Goal: Communication & Community: Ask a question

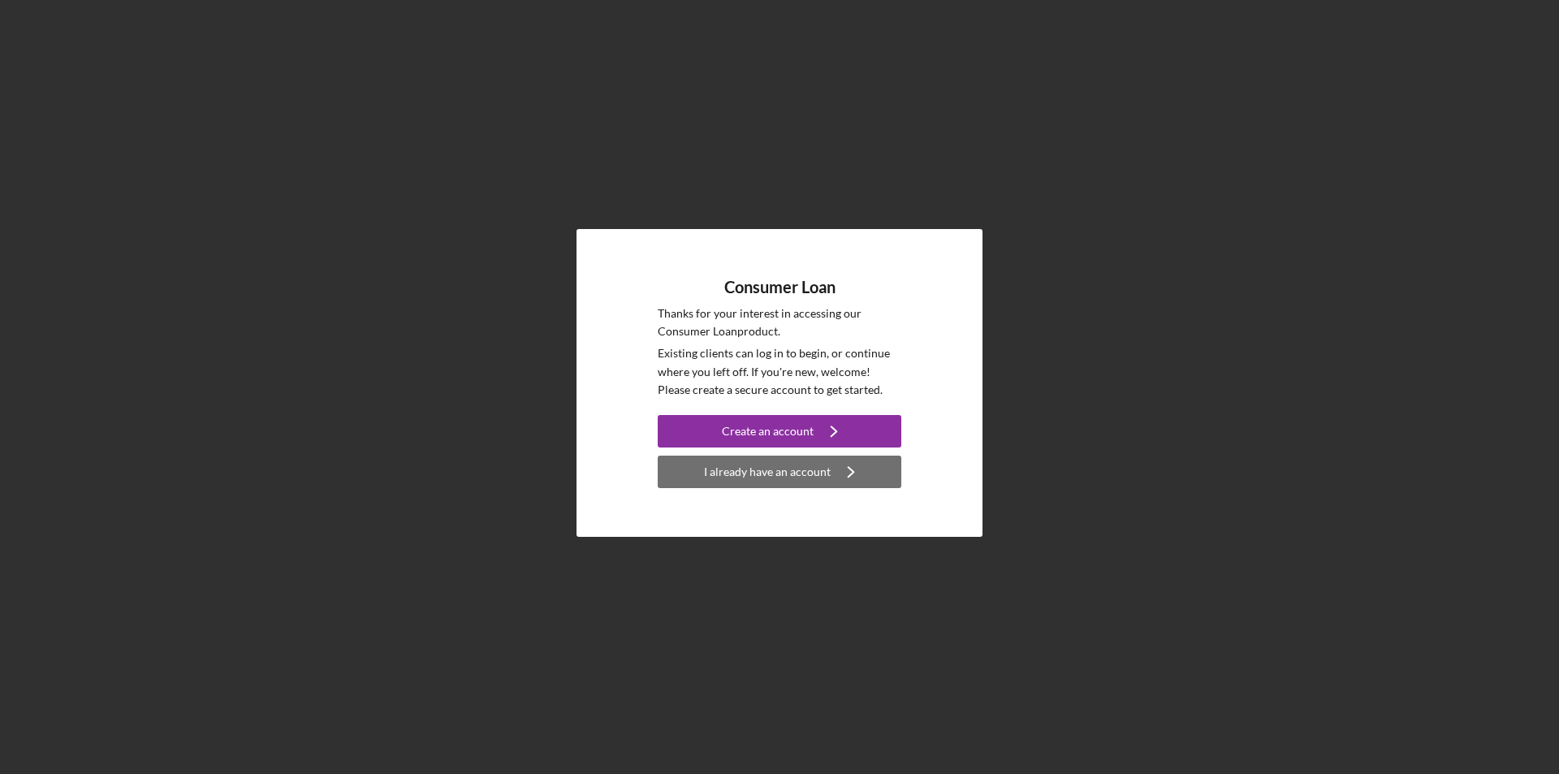
click at [766, 473] on div "I already have an account" at bounding box center [767, 471] width 127 height 32
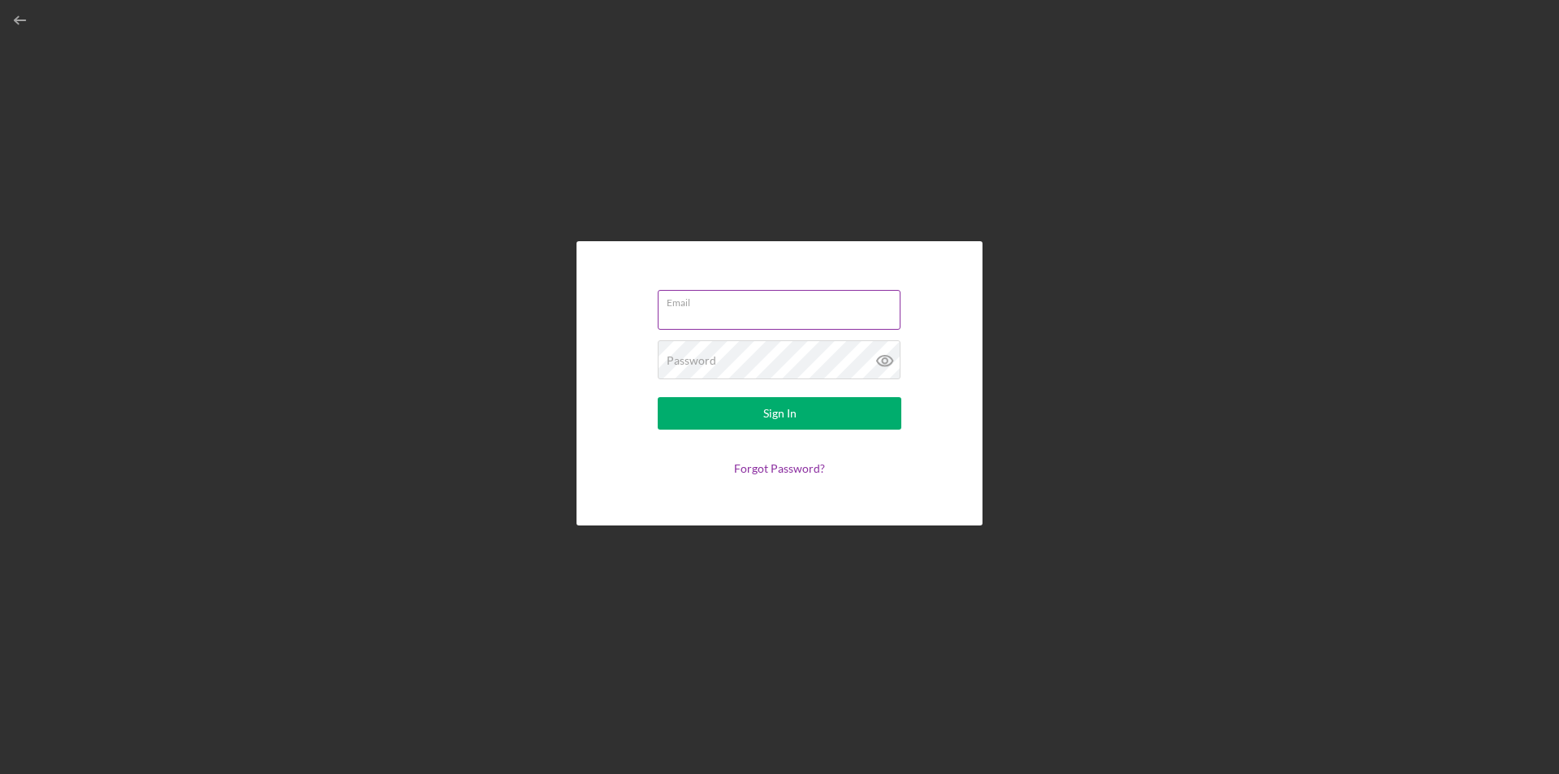
click at [717, 314] on input "Email" at bounding box center [779, 309] width 243 height 39
type input "[EMAIL_ADDRESS][DOMAIN_NAME]"
click at [658, 397] on button "Sign In" at bounding box center [780, 413] width 244 height 32
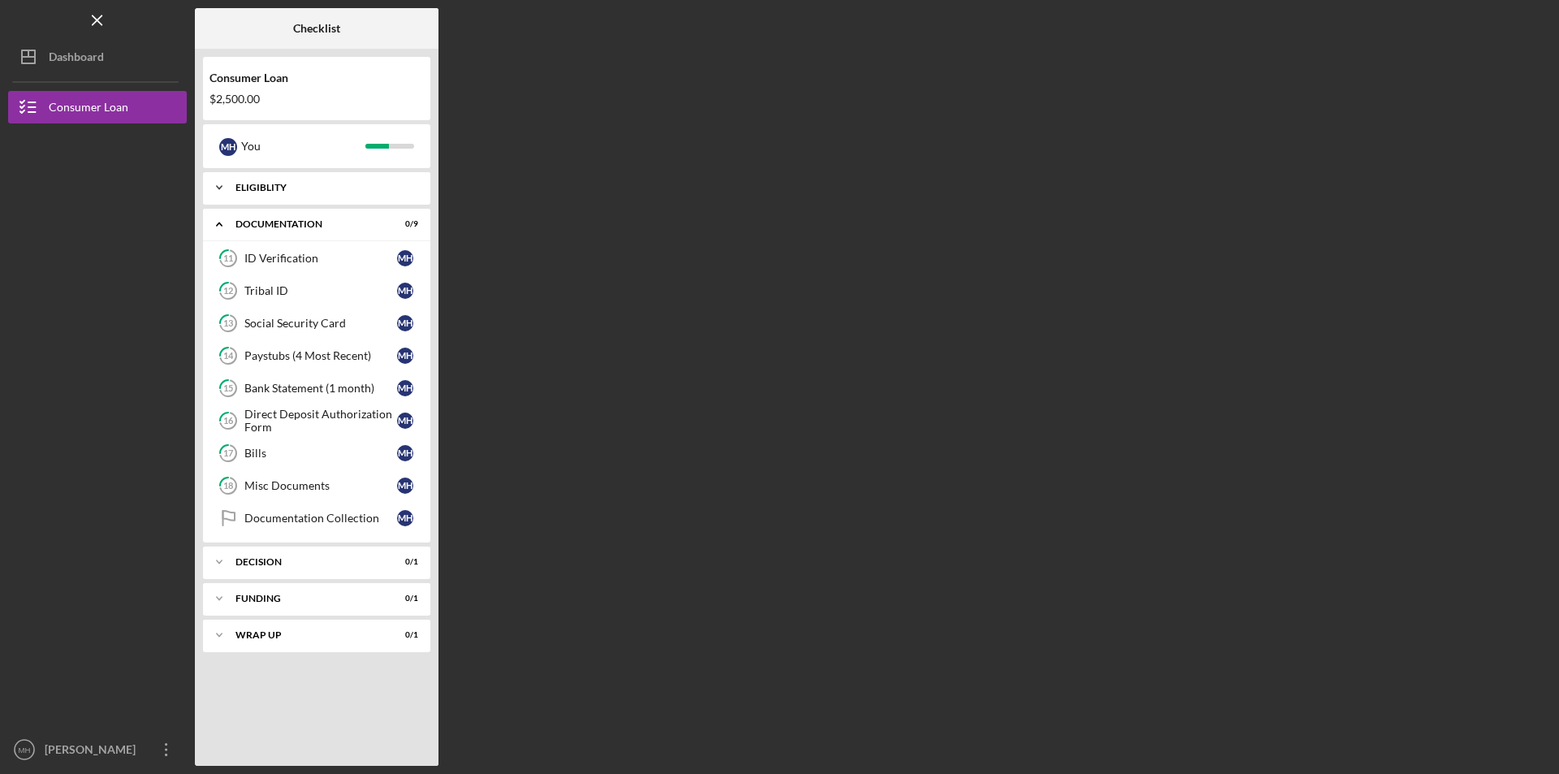
click at [216, 190] on icon "Icon/Expander" at bounding box center [219, 187] width 32 height 32
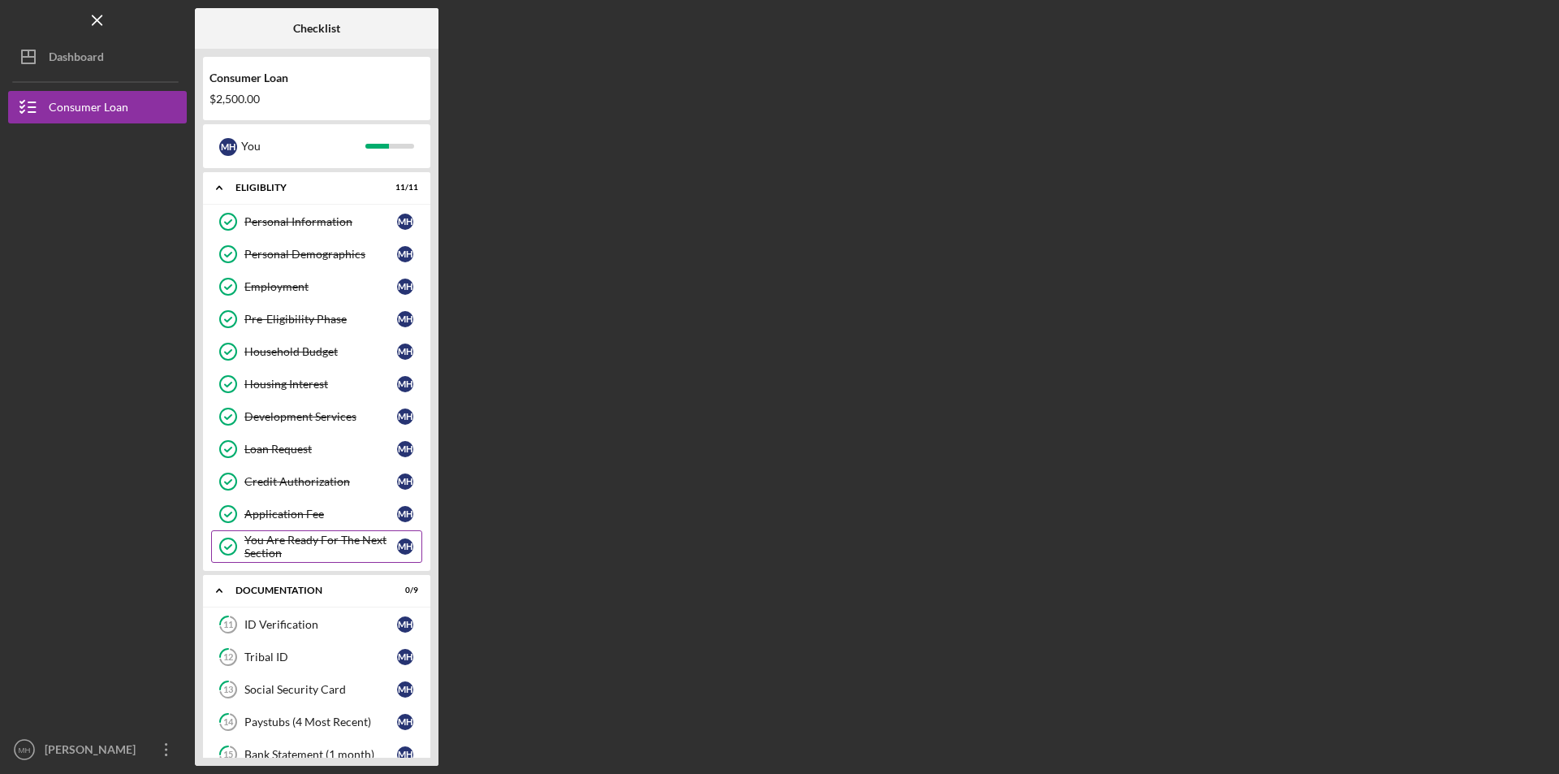
click at [334, 554] on div "You Are Ready For The Next Section" at bounding box center [320, 546] width 153 height 26
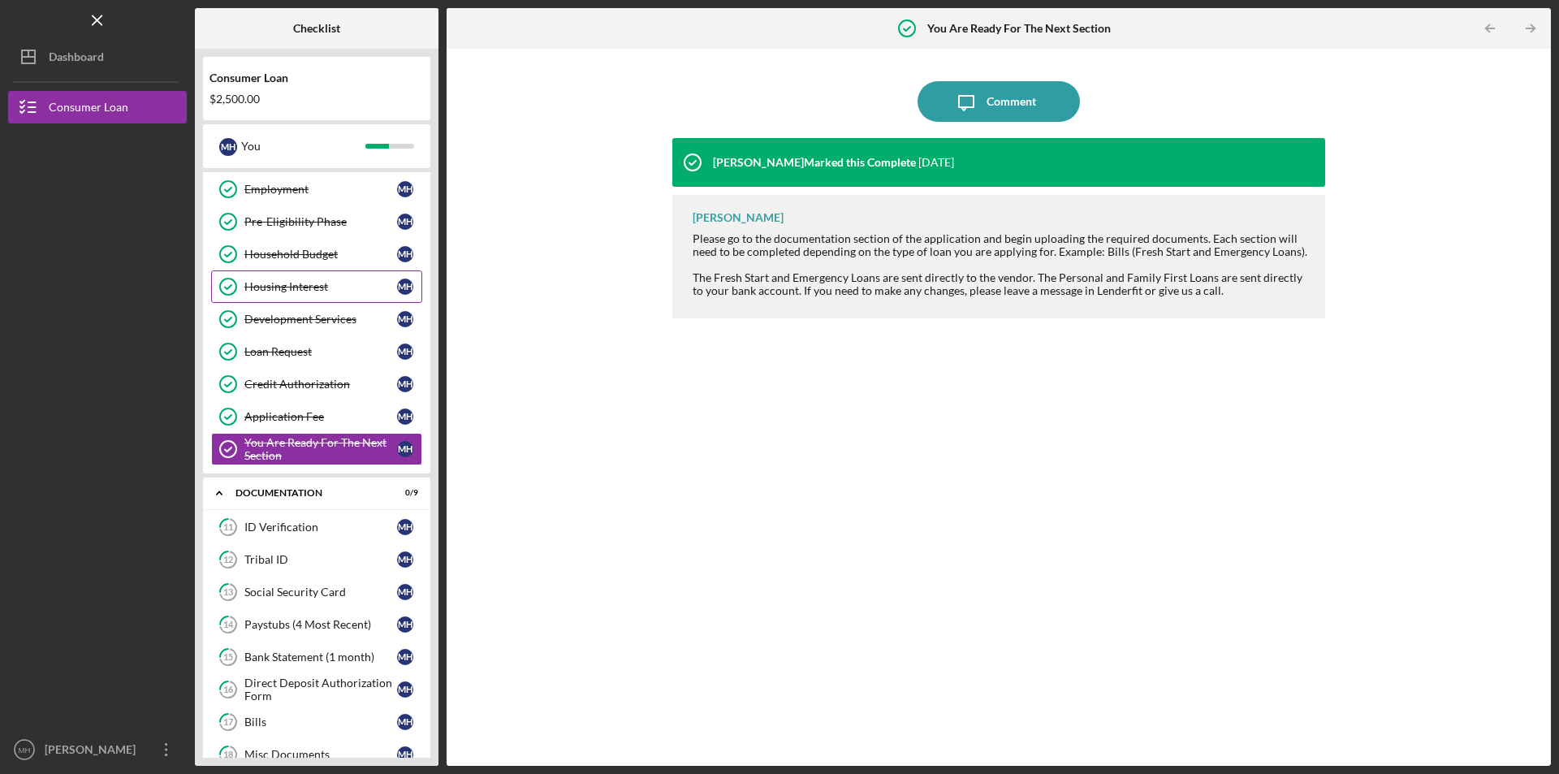
scroll to position [269, 0]
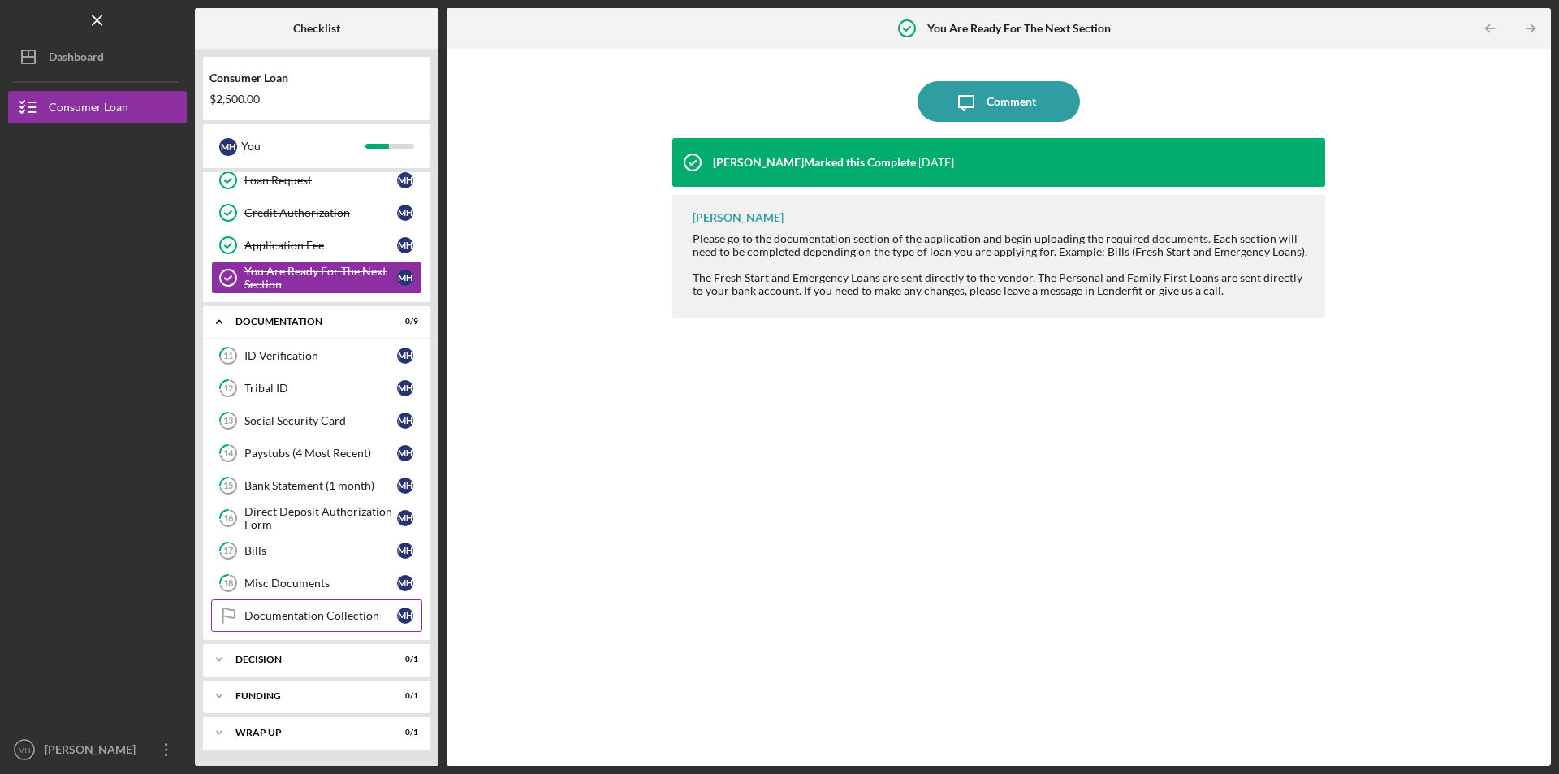
click at [322, 619] on div "Documentation Collection" at bounding box center [320, 615] width 153 height 13
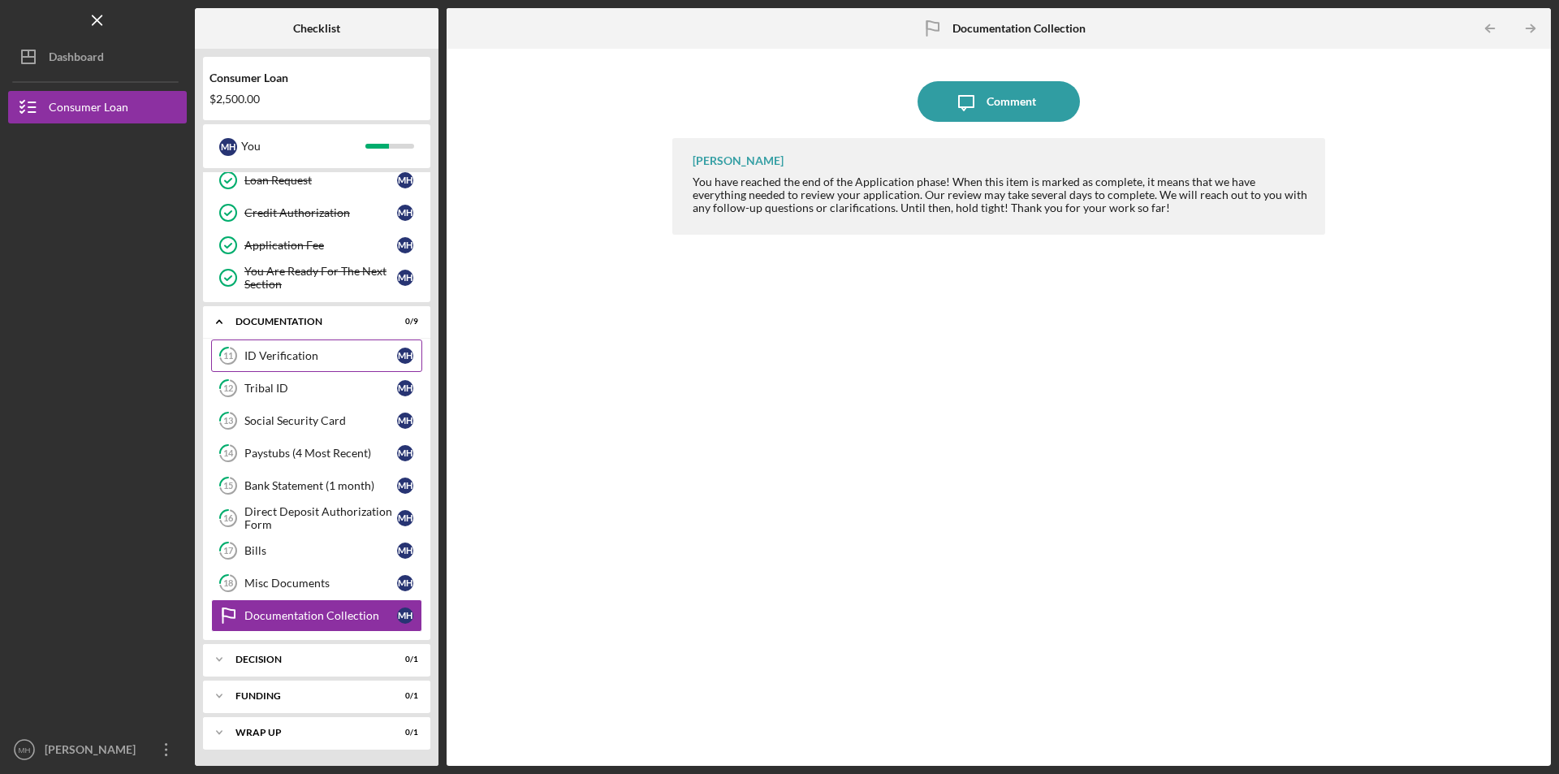
click at [307, 348] on link "11 ID Verification M H" at bounding box center [316, 355] width 211 height 32
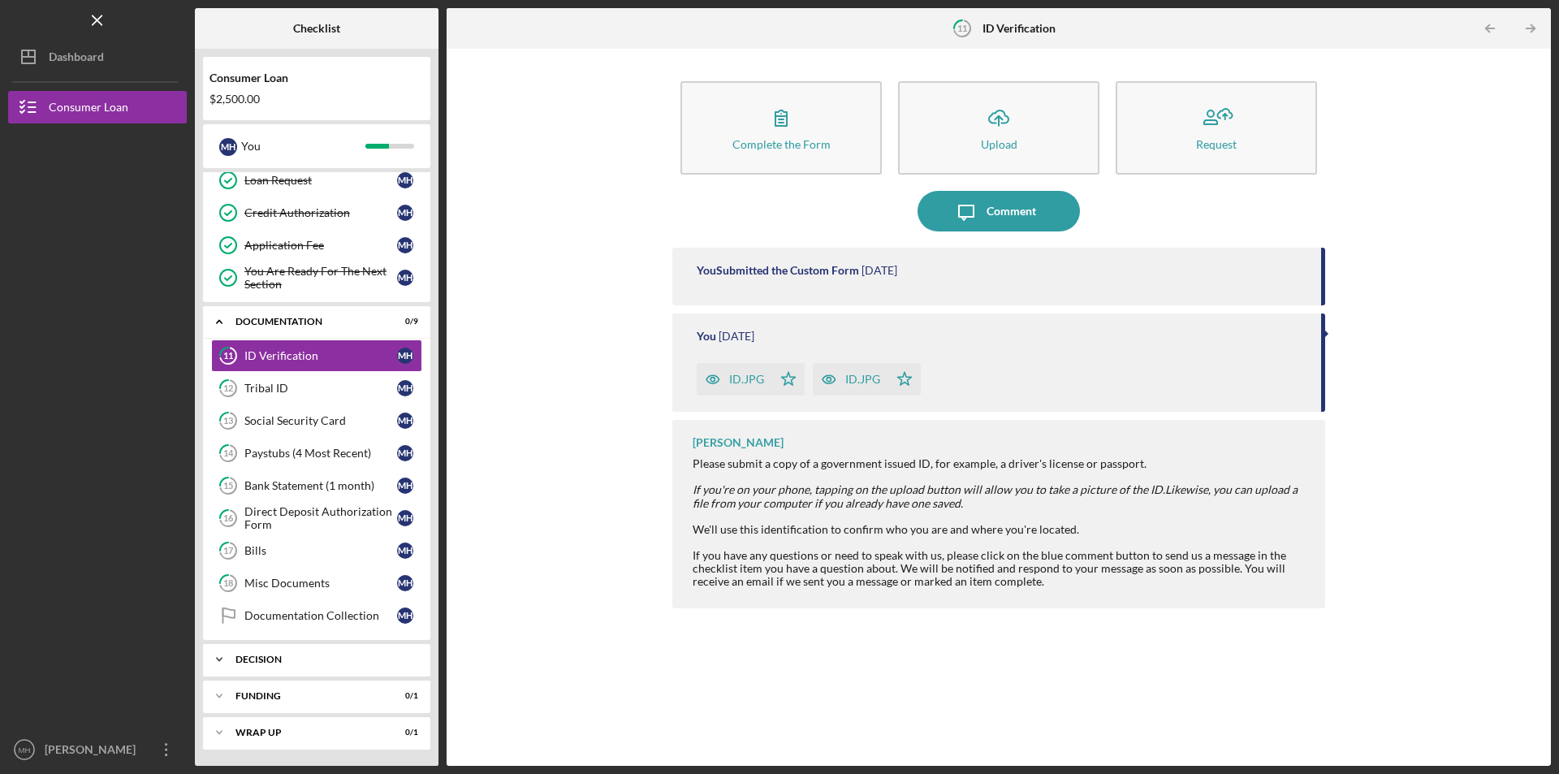
click at [262, 662] on div "Decision" at bounding box center [322, 659] width 175 height 10
click at [309, 689] on div "Pre-Approval Phase" at bounding box center [320, 693] width 153 height 13
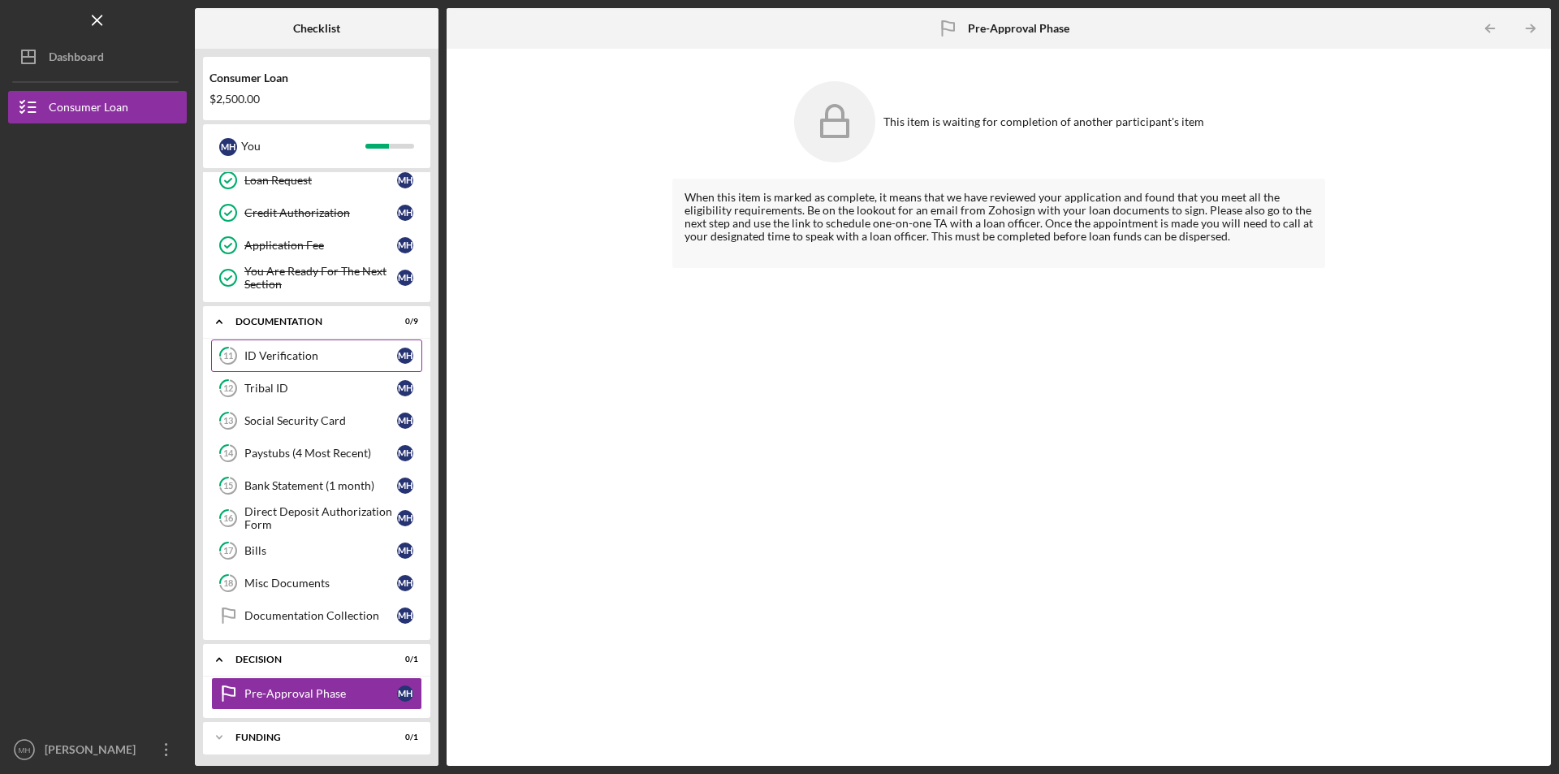
click at [307, 353] on div "ID Verification" at bounding box center [320, 355] width 153 height 13
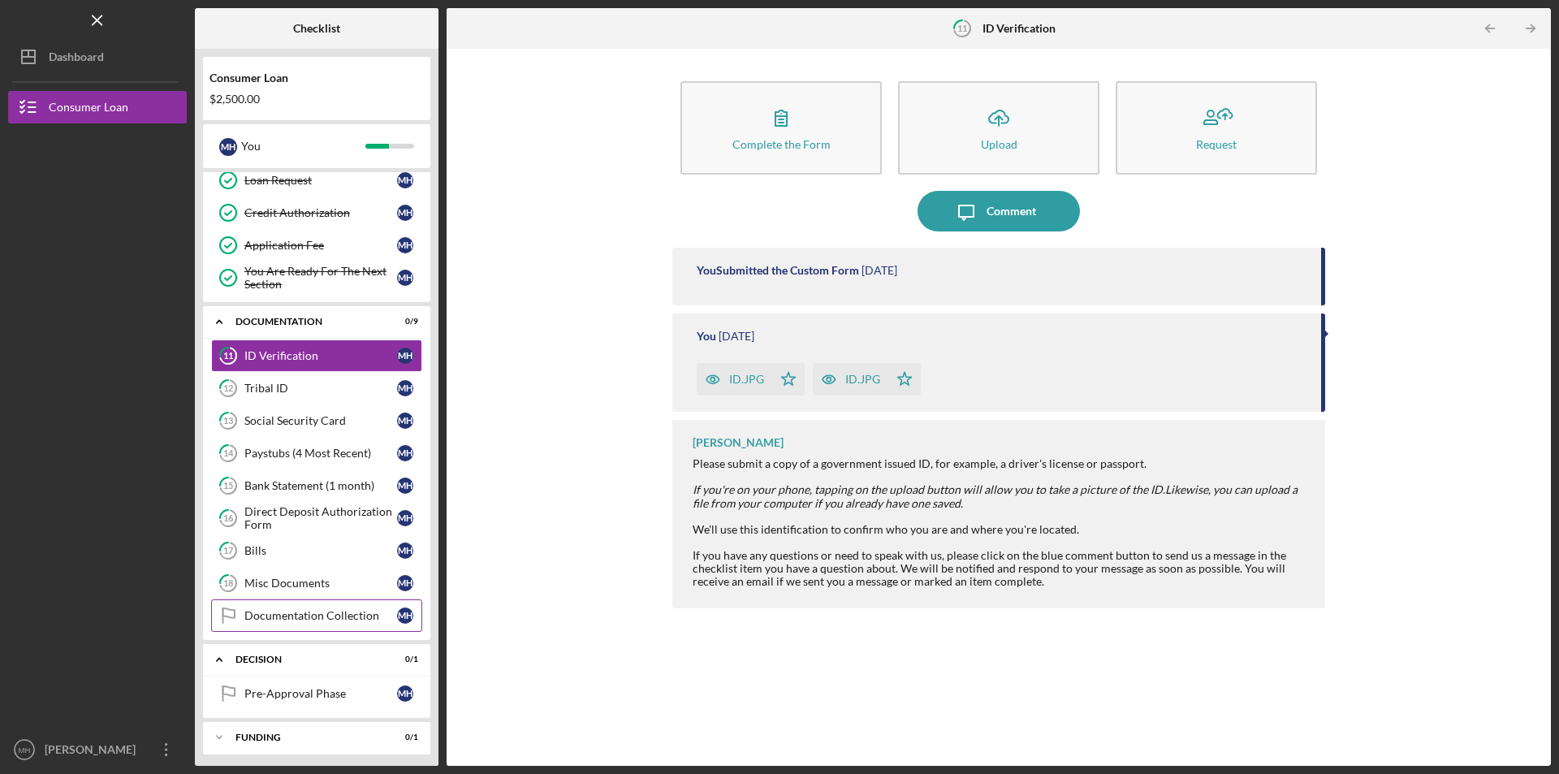
click at [269, 611] on div "Documentation Collection" at bounding box center [320, 615] width 153 height 13
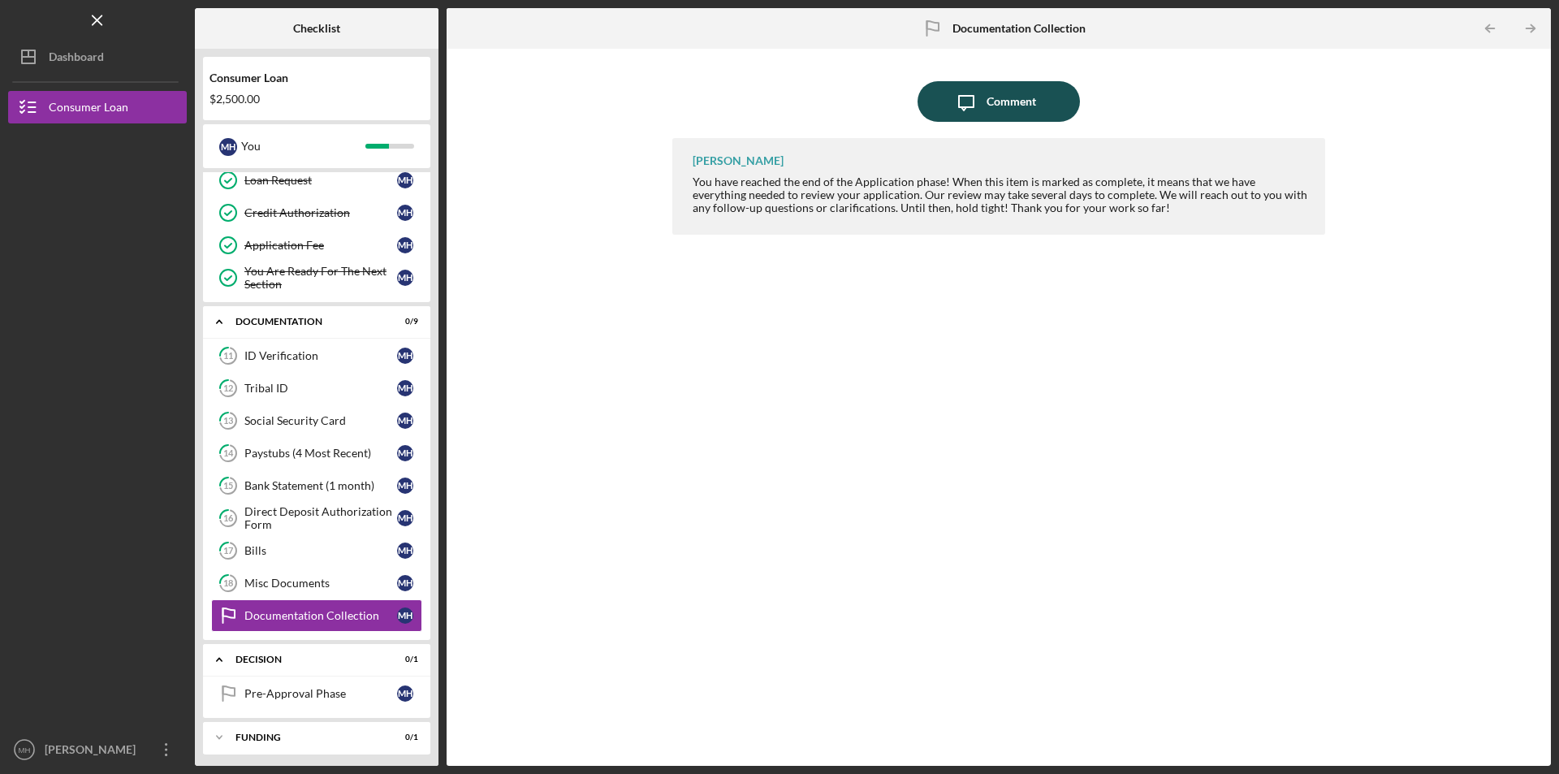
click at [1034, 110] on div "Comment" at bounding box center [1011, 101] width 50 height 41
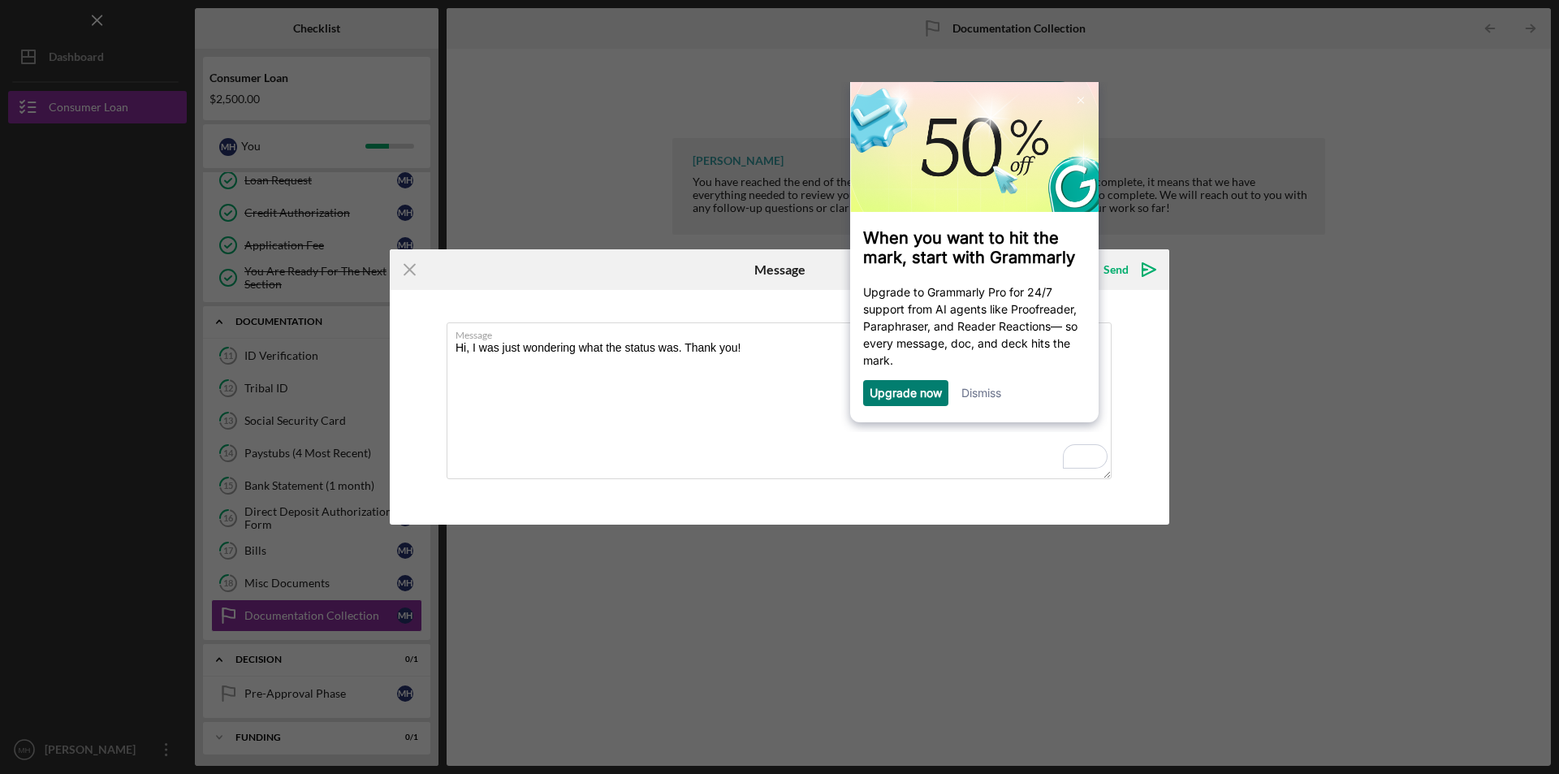
type textarea "Hi, I was just wondering what the status was. Thank you!"
click at [993, 397] on link "Dismiss" at bounding box center [981, 393] width 40 height 14
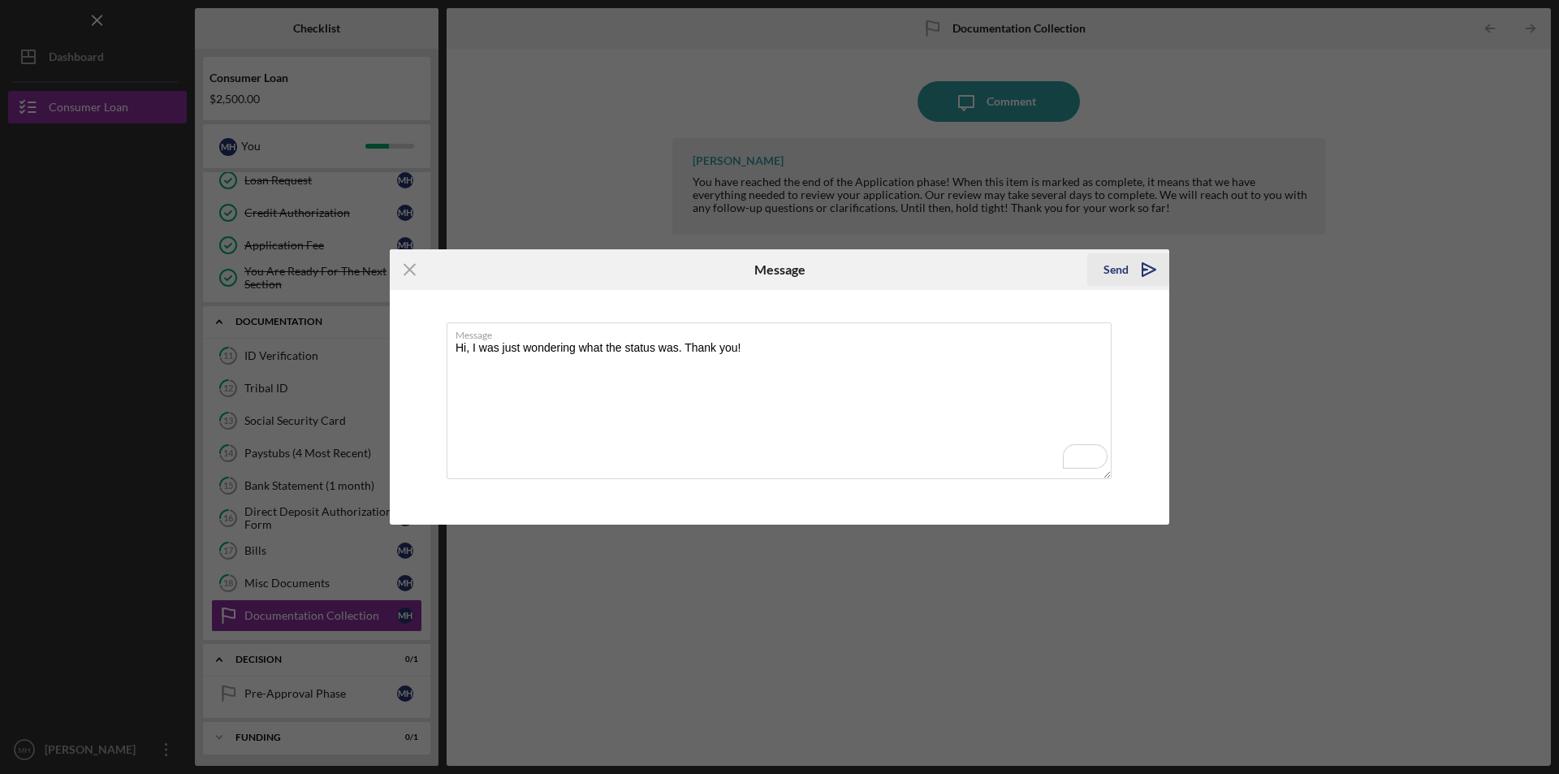
click at [1143, 273] on icon "Icon/icon-invite-send" at bounding box center [1149, 269] width 41 height 41
